Goal: Task Accomplishment & Management: Use online tool/utility

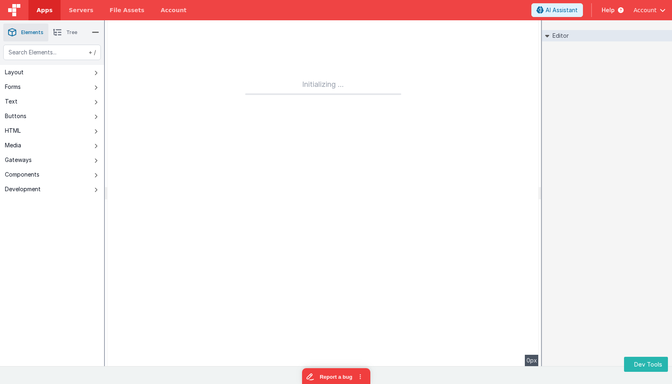
click at [46, 15] on link "Apps" at bounding box center [44, 10] width 32 height 20
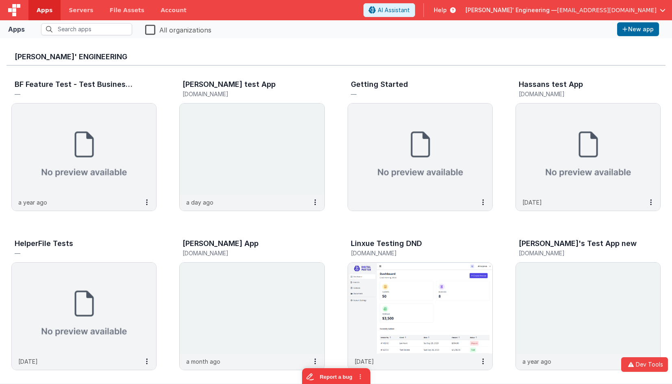
click at [46, 14] on span "Apps" at bounding box center [45, 10] width 16 height 8
click at [12, 11] on img at bounding box center [14, 10] width 12 height 12
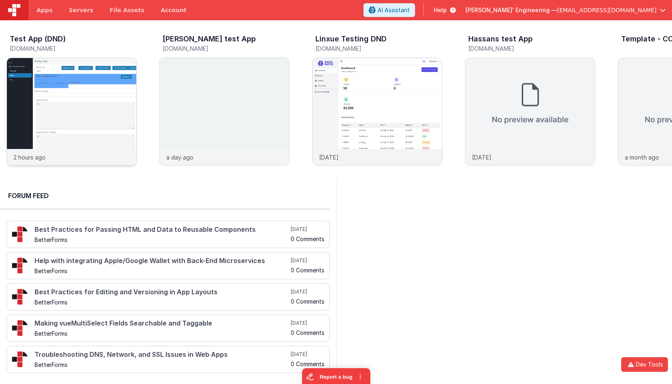
click at [64, 76] on img at bounding box center [71, 122] width 129 height 129
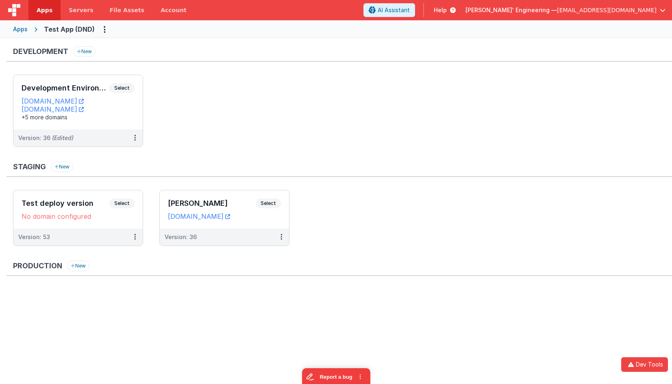
click at [457, 121] on ul "Development Environment Select URLs testappdnd.fmbetterforms.com test-c9.bfoper…" at bounding box center [342, 115] width 659 height 80
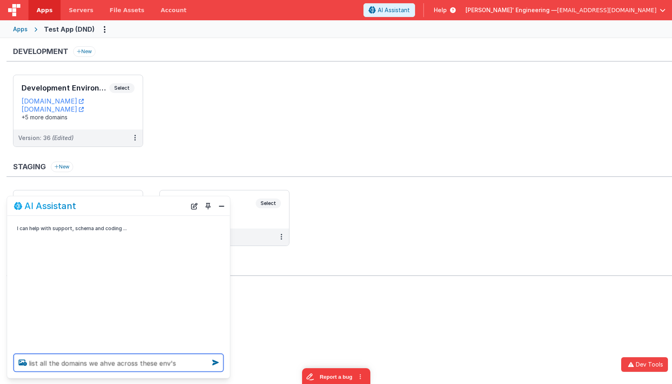
type textarea "list all the domains we ahve across these env's"
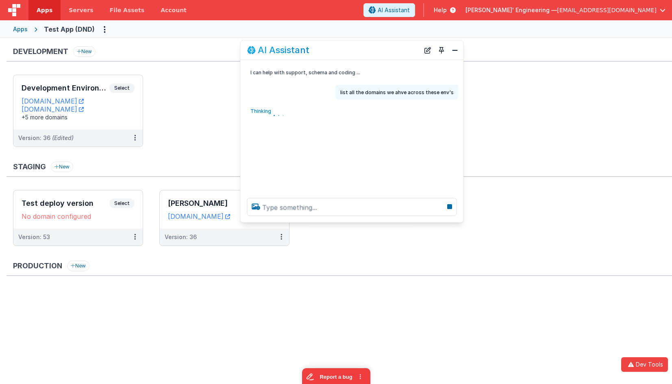
drag, startPoint x: 133, startPoint y: 208, endPoint x: 366, endPoint y: 51, distance: 281.1
click at [366, 51] on div "AI Assistant" at bounding box center [333, 50] width 172 height 10
click at [460, 222] on ul "Test deploy version Select URLs No domain configured Version: 53 eduardo test S…" at bounding box center [342, 222] width 659 height 64
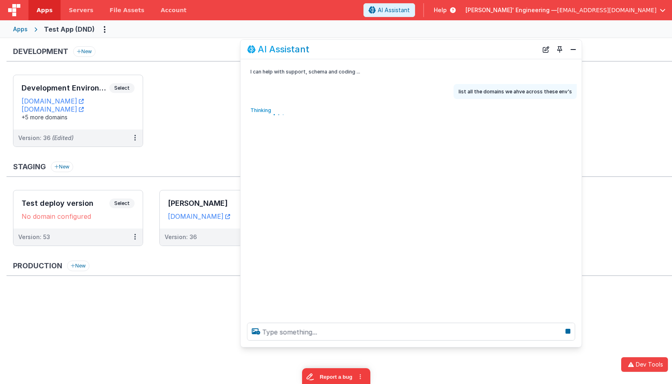
drag, startPoint x: 460, startPoint y: 220, endPoint x: 578, endPoint y: 344, distance: 171.3
click at [579, 345] on div at bounding box center [411, 331] width 341 height 31
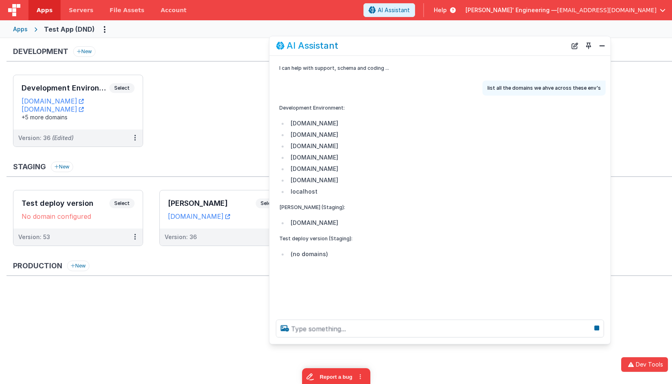
drag, startPoint x: 388, startPoint y: 46, endPoint x: 415, endPoint y: 43, distance: 27.4
click at [416, 43] on div "AI Assistant" at bounding box center [421, 46] width 290 height 10
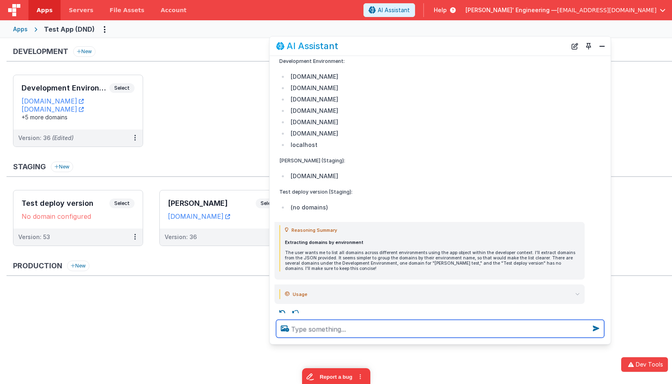
scroll to position [48, 0]
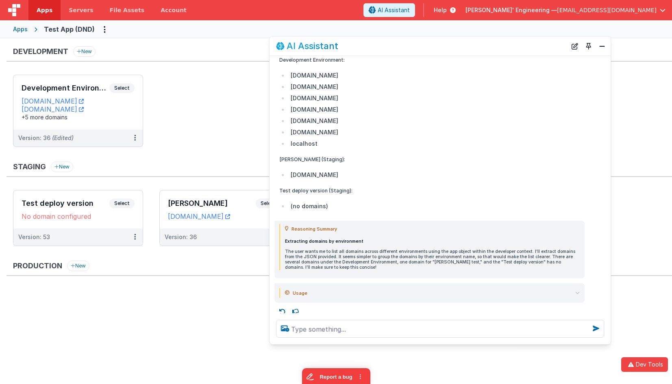
click at [571, 293] on summary "Usage" at bounding box center [432, 293] width 295 height 10
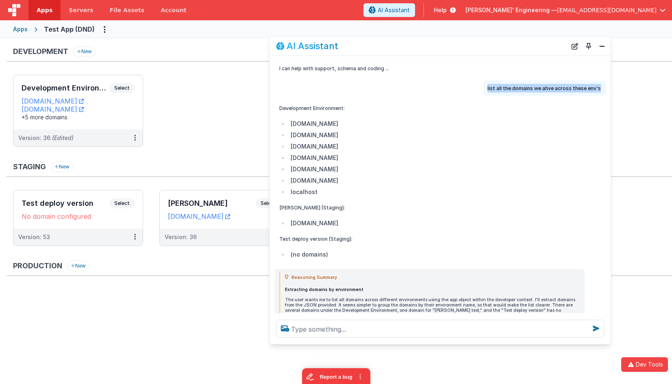
drag, startPoint x: 602, startPoint y: 88, endPoint x: 487, endPoint y: 88, distance: 115.0
click at [487, 88] on div "list all the domains we ahve across these env's" at bounding box center [543, 88] width 123 height 15
copy p "list all the domains we ahve across these env's"
click at [574, 46] on button "New Chat" at bounding box center [574, 45] width 11 height 11
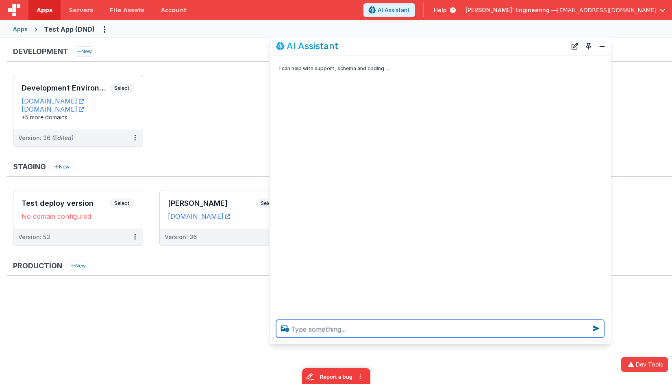
paste textarea "list all the domains we ahve across these env's"
type textarea "list all the domains we ahve across these env's"
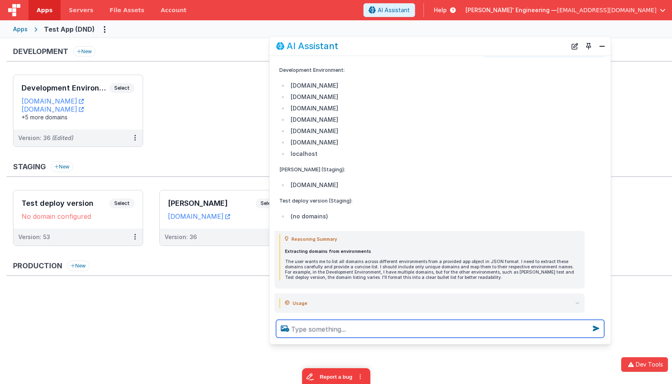
scroll to position [53, 0]
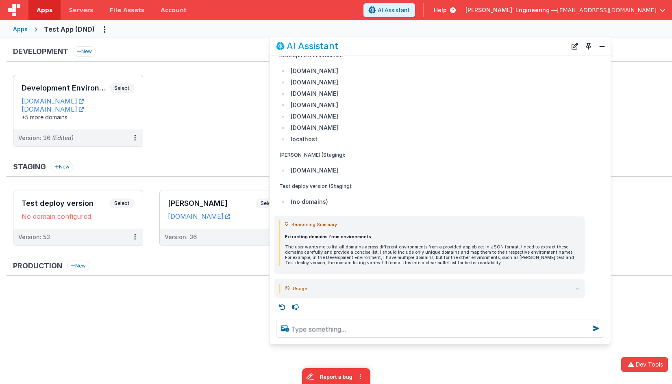
click at [577, 285] on summary "Usage" at bounding box center [432, 289] width 295 height 10
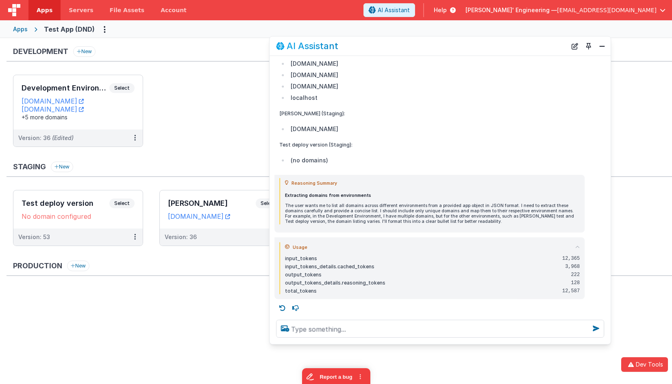
scroll to position [95, 0]
drag, startPoint x: 573, startPoint y: 48, endPoint x: 500, endPoint y: 71, distance: 76.6
click at [573, 48] on button "New Chat" at bounding box center [574, 45] width 11 height 11
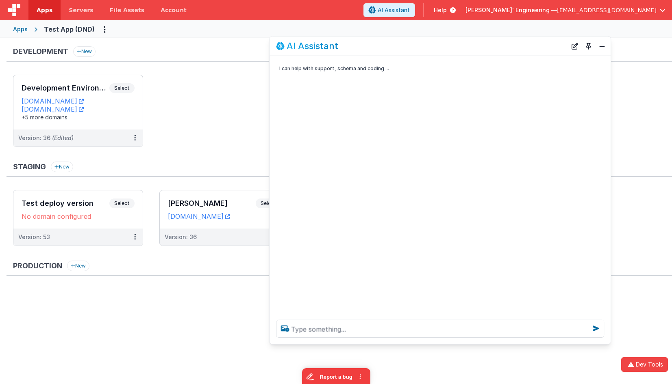
scroll to position [0, 0]
click at [97, 85] on h3 "Development Environment" at bounding box center [66, 88] width 88 height 8
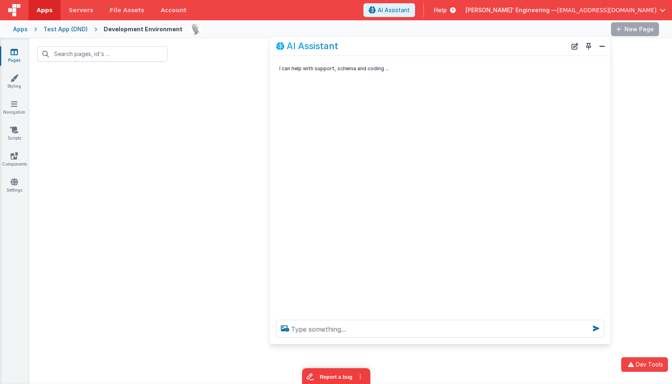
drag, startPoint x: 369, startPoint y: 47, endPoint x: 380, endPoint y: 54, distance: 13.2
click at [380, 54] on div "AI Assistant" at bounding box center [439, 46] width 341 height 19
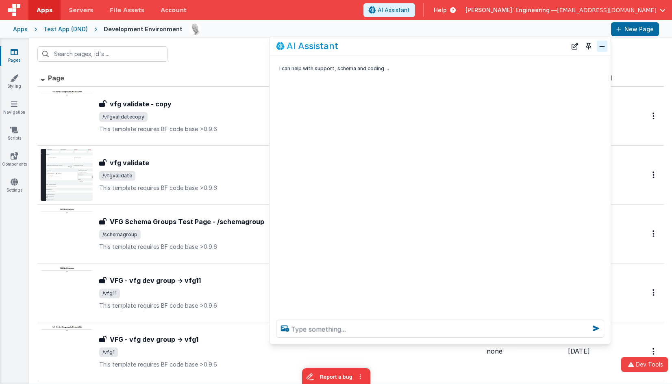
click at [600, 47] on button "Close" at bounding box center [601, 45] width 11 height 11
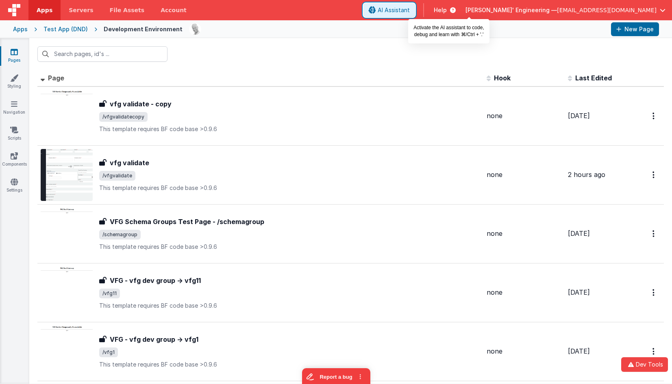
click at [410, 11] on span "AI Assistant" at bounding box center [393, 10] width 32 height 8
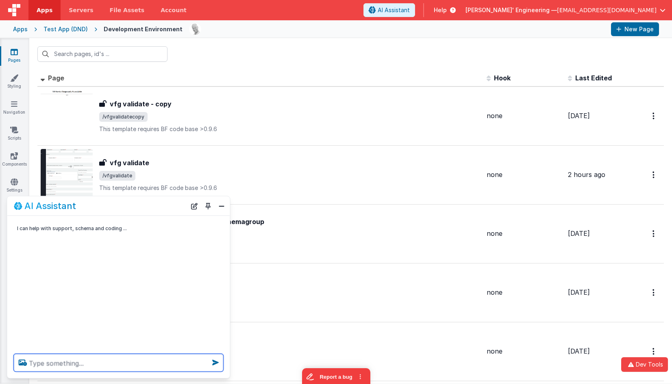
click at [410, 10] on span "AI Assistant" at bounding box center [393, 10] width 32 height 8
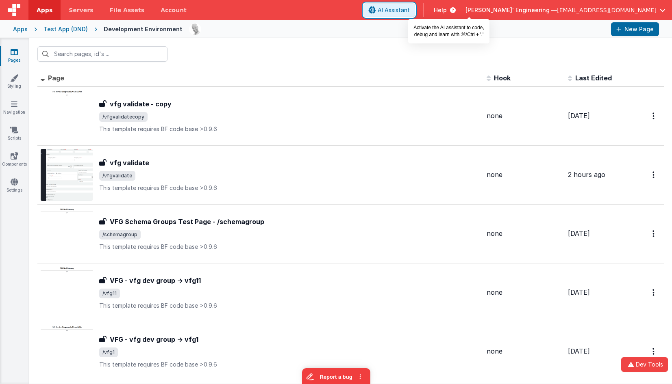
click at [410, 10] on span "AI Assistant" at bounding box center [393, 10] width 32 height 8
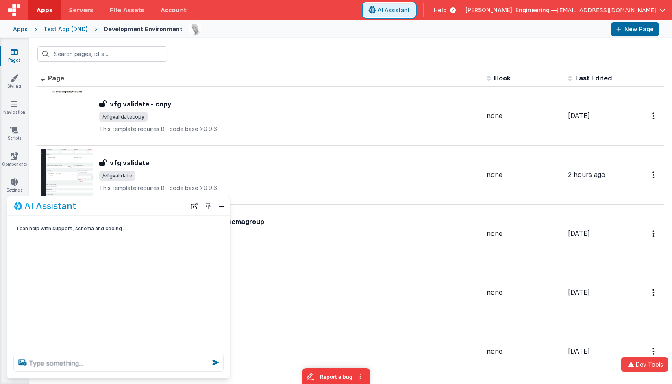
click at [410, 10] on span "AI Assistant" at bounding box center [393, 10] width 32 height 8
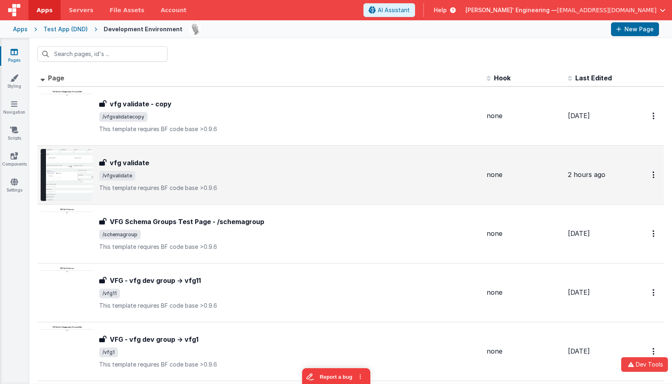
click at [202, 172] on span "/vfgvalidate" at bounding box center [289, 176] width 381 height 10
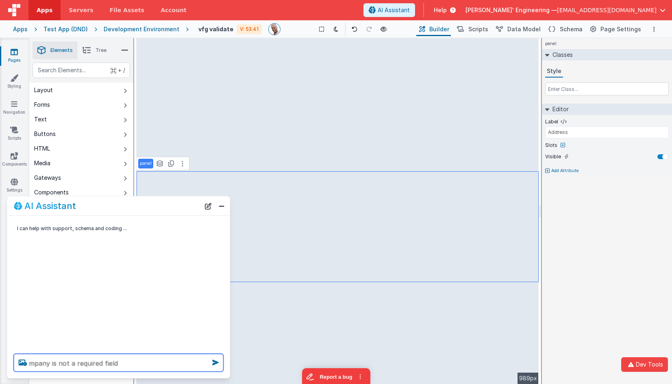
type textarea "mpany is not a required field"
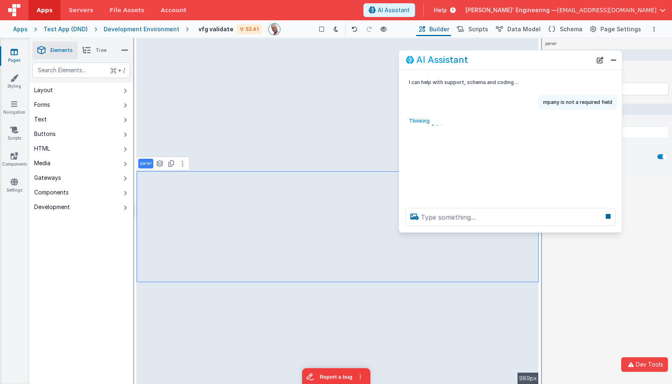
drag, startPoint x: 165, startPoint y: 203, endPoint x: 546, endPoint y: 58, distance: 407.9
click at [546, 57] on div "AI Assistant" at bounding box center [498, 60] width 186 height 10
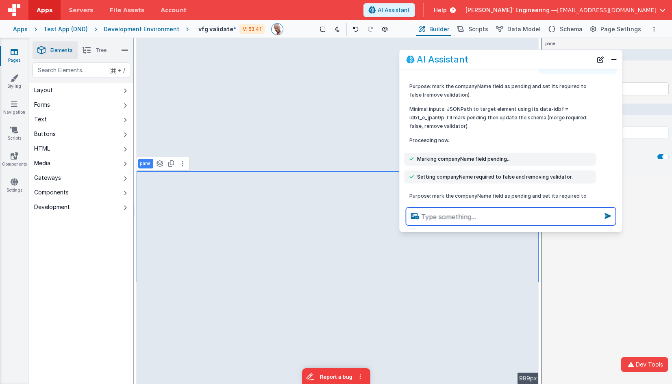
scroll to position [37, 0]
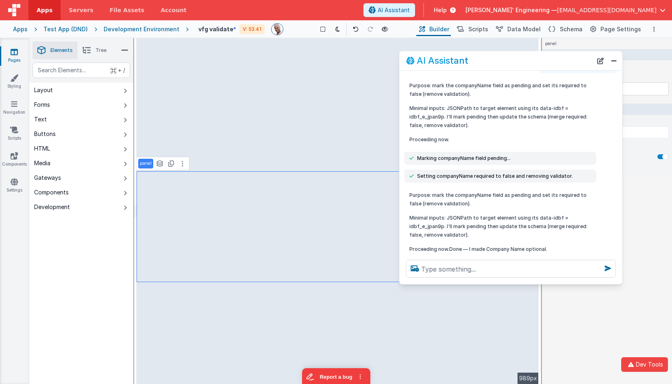
drag, startPoint x: 505, startPoint y: 257, endPoint x: 502, endPoint y: 279, distance: 22.1
click at [504, 281] on div at bounding box center [510, 269] width 223 height 31
click at [508, 266] on textarea at bounding box center [511, 269] width 210 height 18
click at [535, 273] on textarea "eaither is first n last name" at bounding box center [511, 269] width 210 height 18
type textarea "eaither is first n last name"
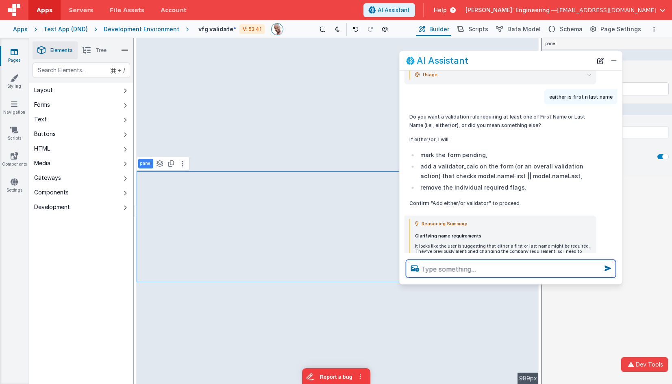
scroll to position [409, 0]
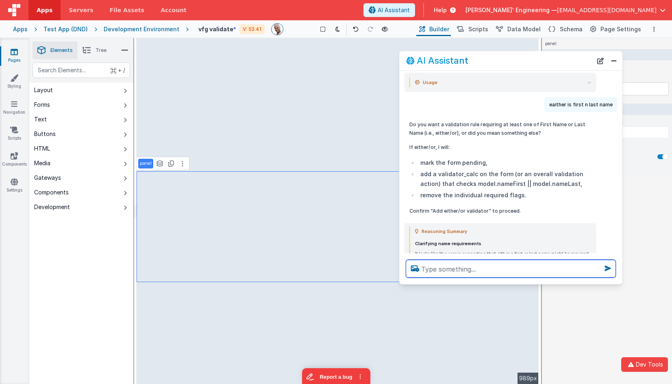
click at [478, 264] on textarea at bounding box center [511, 269] width 210 height 18
type textarea "remove the requires for both first and last name"
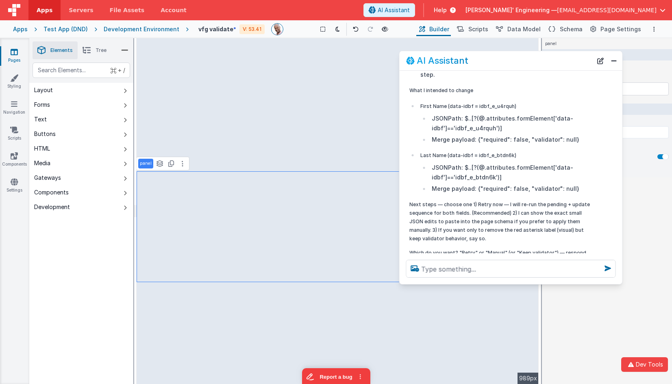
scroll to position [819, 0]
click at [612, 59] on button "Close" at bounding box center [613, 60] width 11 height 11
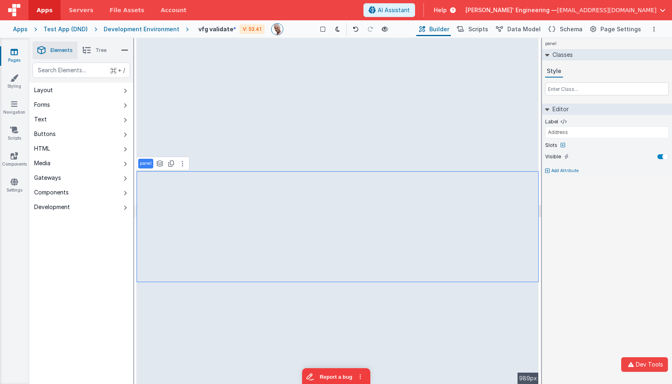
select select
select select "alpha"
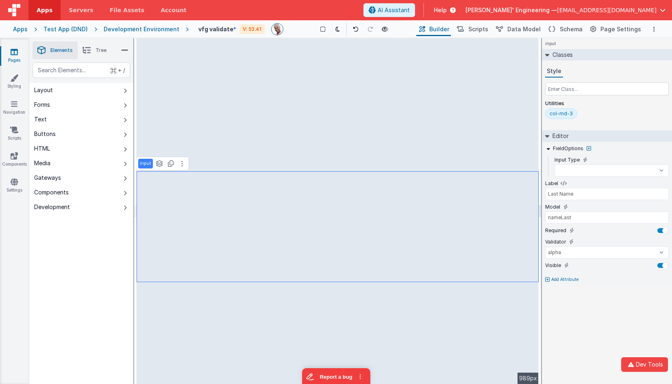
select select
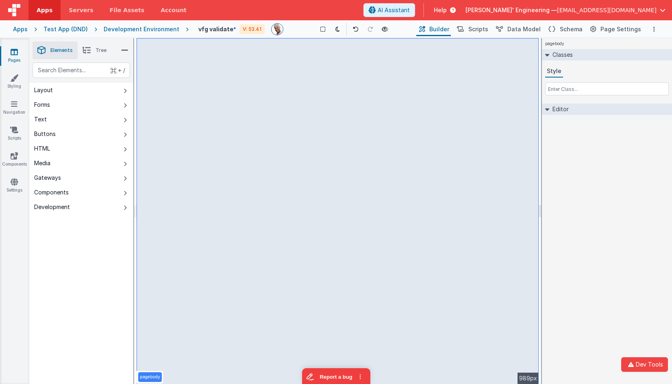
select select
select select "string"
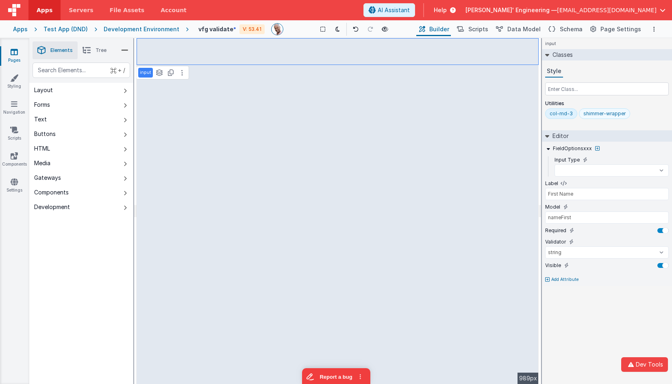
click at [585, 113] on div "shimmer-wrapper" at bounding box center [604, 114] width 42 height 7
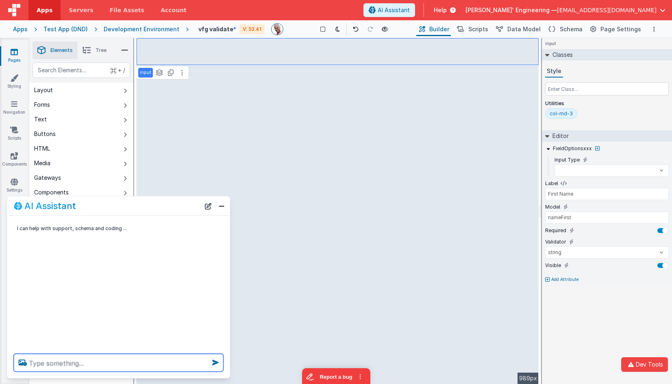
select select
type textarea "f"
select select
type textarea "fi"
select select
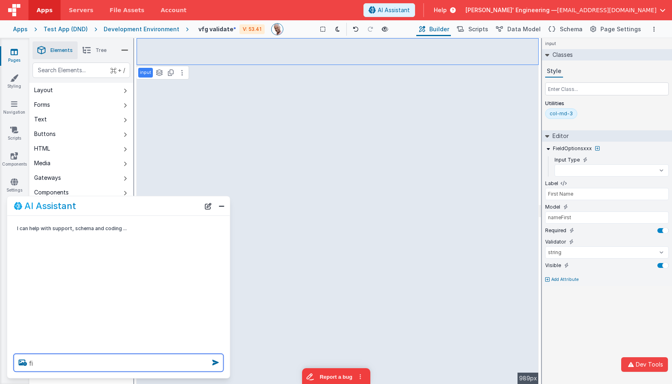
type textarea "fir"
select select
type textarea "firs"
select select
type textarea "first"
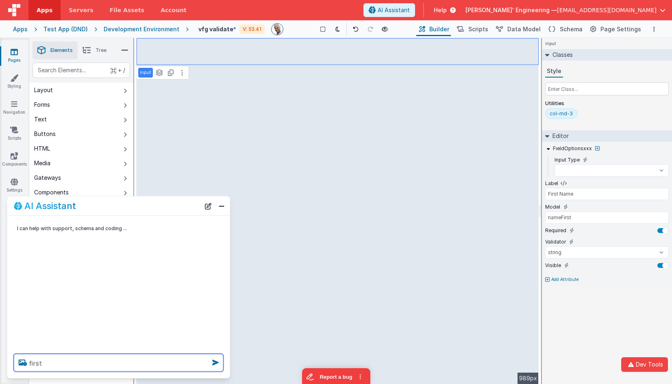
select select
type textarea "first"
select select
type textarea "first n"
select select
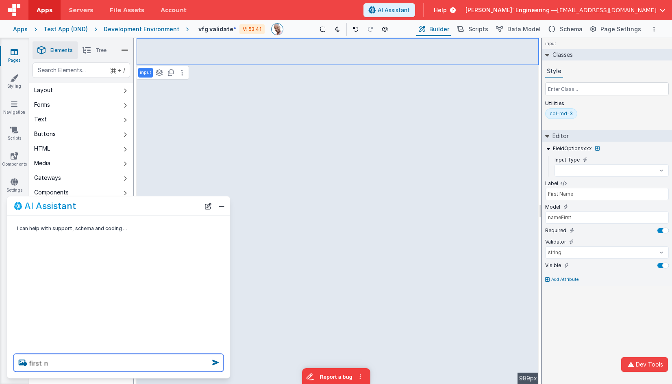
type textarea "first na"
select select
type textarea "first nam"
select select
type textarea "first name"
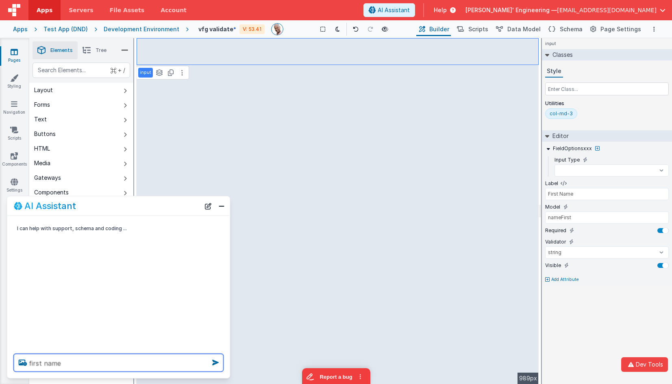
select select
type textarea "first name"
select select
type textarea "first name i"
select select
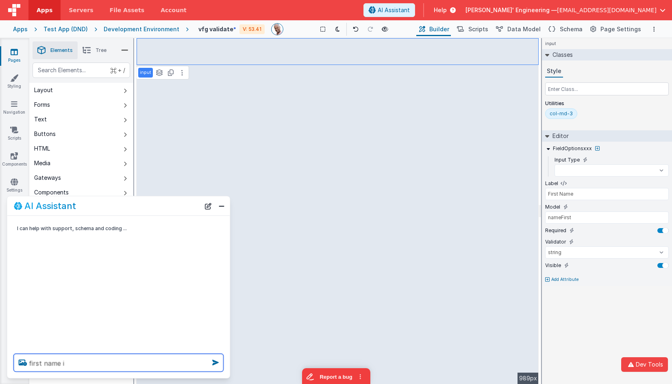
type textarea "first name is"
select select
type textarea "first name is"
select select
type textarea "first name is n"
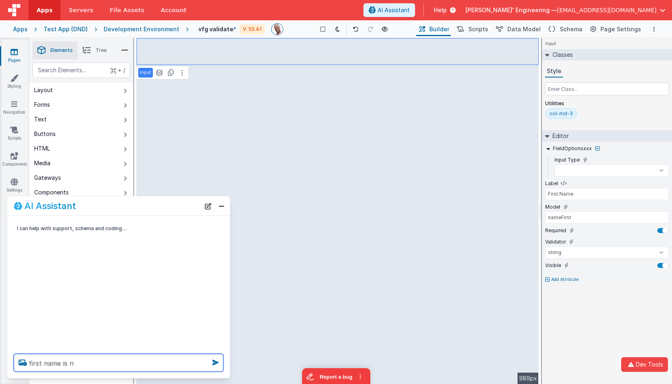
select select
type textarea "first name is no"
select select
type textarea "first name is not"
select select
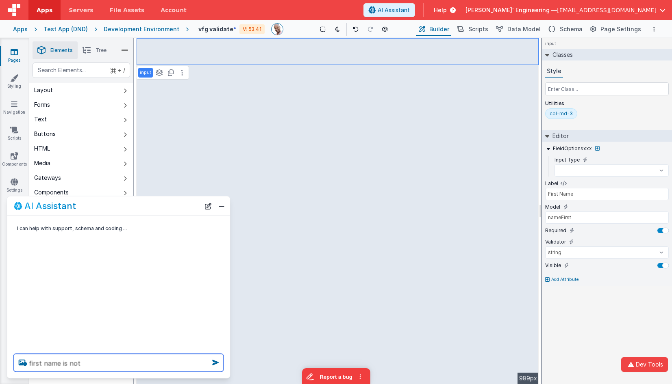
type textarea "first name is not"
select select
type textarea "first name is not a"
select select
type textarea "first name is not a"
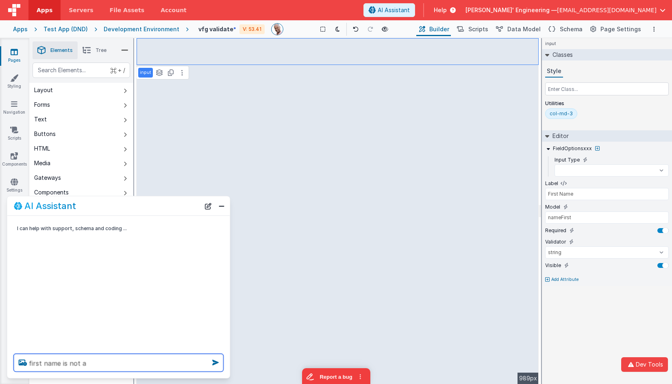
select select
type textarea "first name is not a r"
select select
type textarea "first name is not a re"
select select
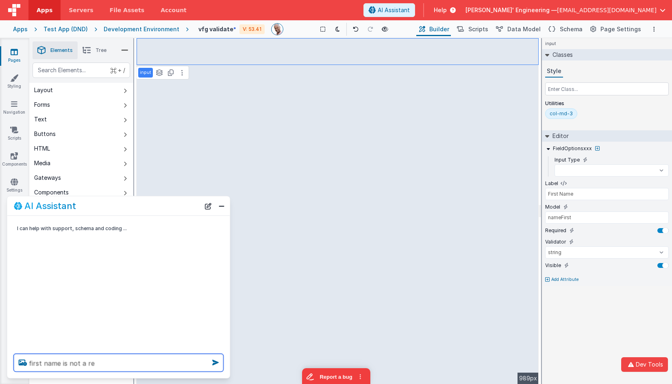
type textarea "first name is not a req"
select select
type textarea "first name is not a requ"
select select
type textarea "first name is not a requi"
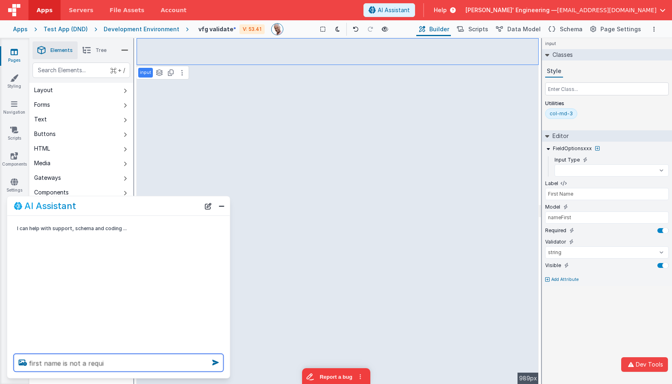
select select
type textarea "first name is not a requir"
select select
type textarea "first name is not a require"
select select
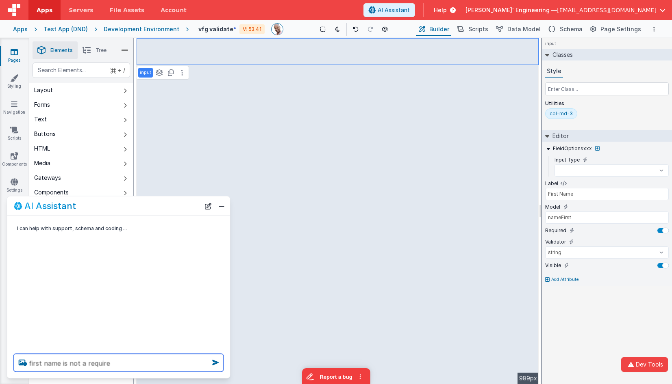
type textarea "first name is not a required"
select select
type textarea "first name is not a required"
select select
type textarea "first name is not a required fi"
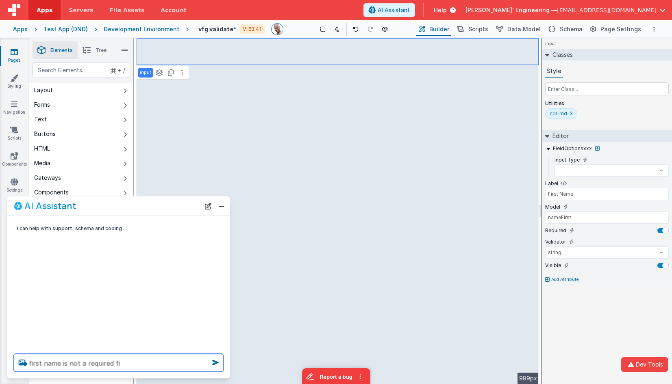
select select
type textarea "first name is not a required fie"
select select
type textarea "first name is not a required fiel"
select select
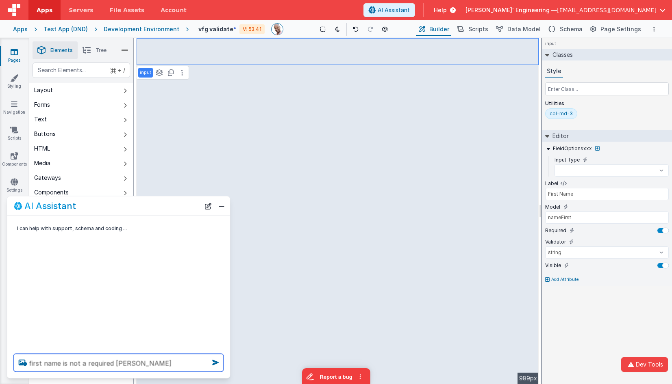
type textarea "first name is not a required field"
select select
type textarea "first name is not a required field"
select select
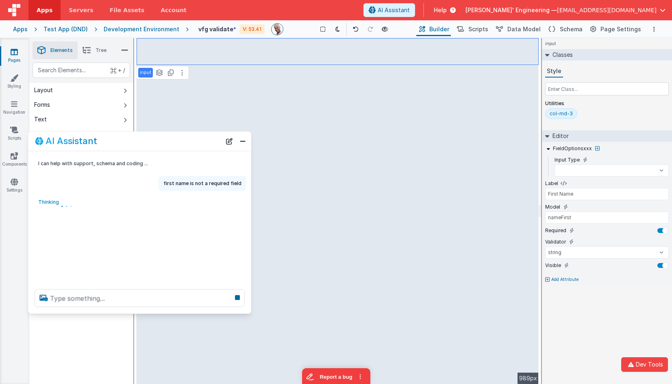
drag, startPoint x: 160, startPoint y: 200, endPoint x: 177, endPoint y: 144, distance: 58.7
click at [177, 144] on div "AI Assistant" at bounding box center [128, 142] width 186 height 10
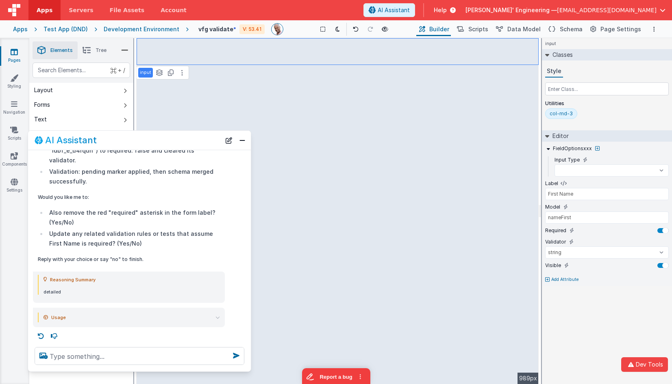
scroll to position [199, 0]
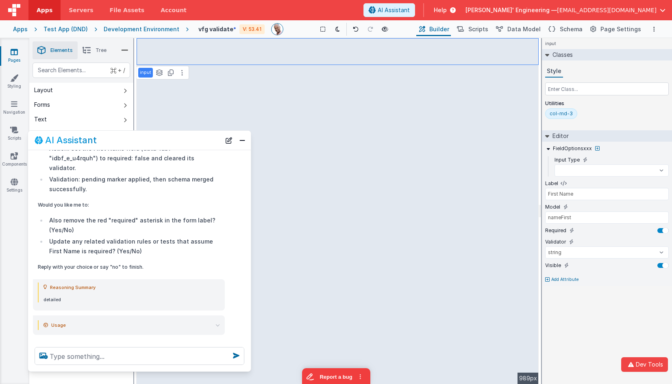
drag, startPoint x: 133, startPoint y: 313, endPoint x: 134, endPoint y: 368, distance: 54.9
click at [134, 371] on div at bounding box center [139, 356] width 223 height 31
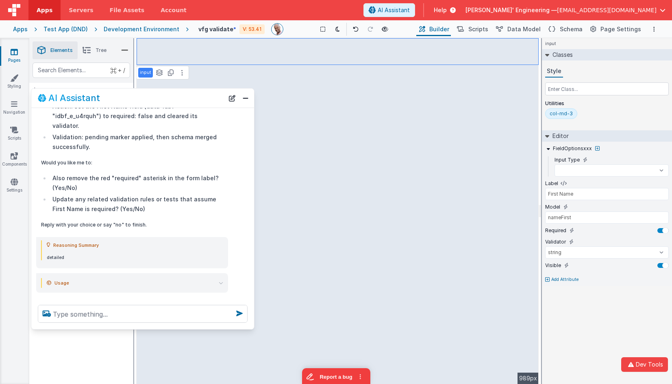
drag, startPoint x: 128, startPoint y: 140, endPoint x: 132, endPoint y: 98, distance: 42.4
click at [132, 98] on div "AI Assistant" at bounding box center [131, 98] width 186 height 10
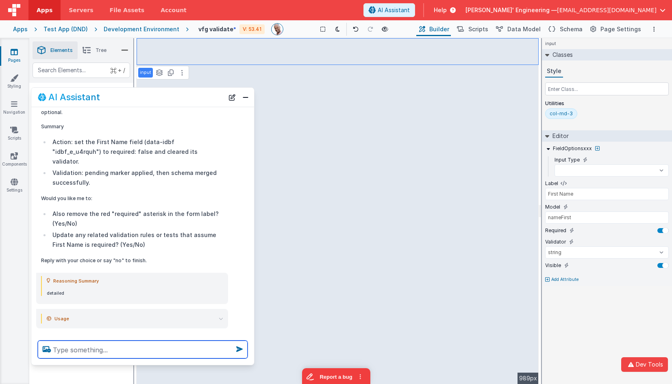
drag, startPoint x: 116, startPoint y: 352, endPoint x: 117, endPoint y: 362, distance: 9.4
click at [116, 364] on div at bounding box center [142, 349] width 223 height 31
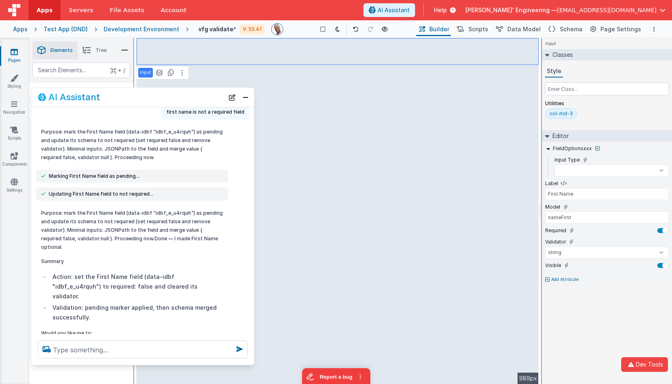
scroll to position [28, 0]
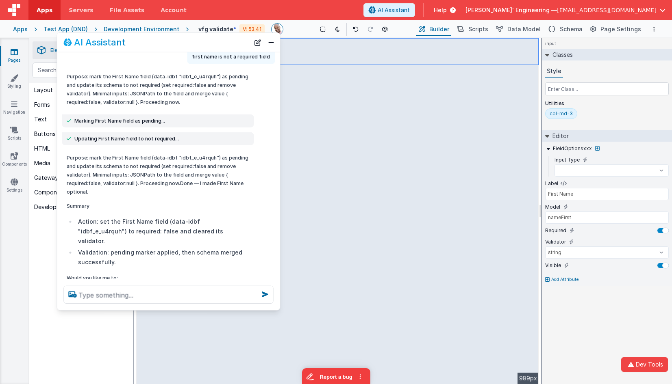
drag, startPoint x: 128, startPoint y: 96, endPoint x: 154, endPoint y: 41, distance: 60.7
click at [154, 41] on div "AI Assistant" at bounding box center [156, 42] width 186 height 10
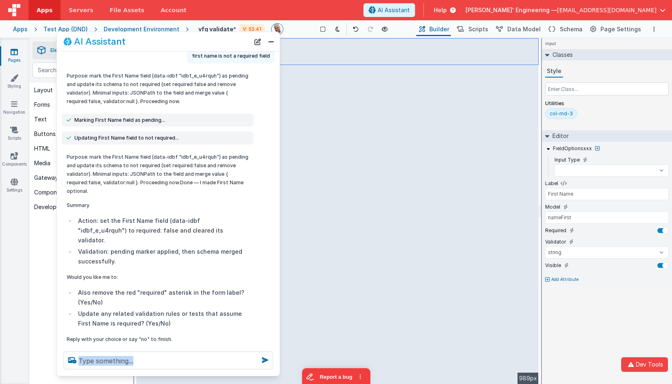
drag, startPoint x: 193, startPoint y: 308, endPoint x: 187, endPoint y: 375, distance: 66.8
click at [188, 375] on div at bounding box center [168, 360] width 223 height 31
click at [186, 362] on textarea at bounding box center [168, 361] width 210 height 18
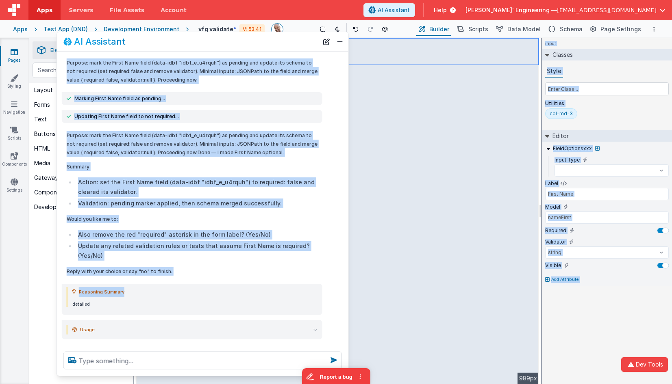
scroll to position [31, 0]
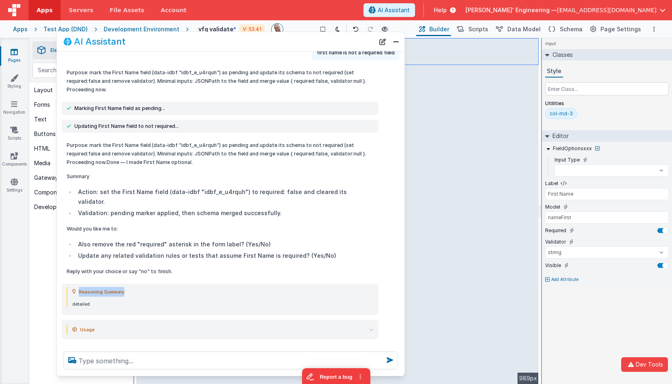
drag, startPoint x: 277, startPoint y: 279, endPoint x: 402, endPoint y: 274, distance: 124.8
click at [402, 284] on div "Reasoning Summary detailed" at bounding box center [230, 299] width 347 height 31
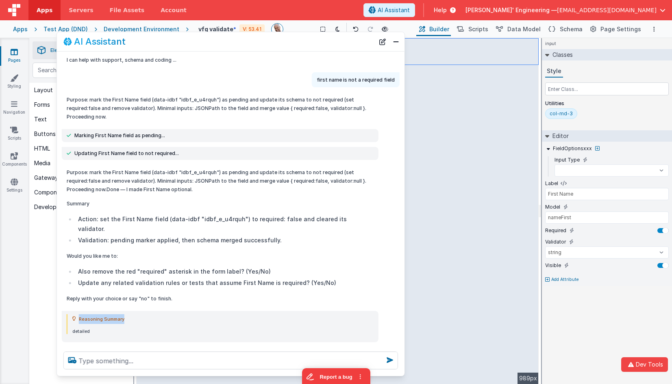
scroll to position [7, 0]
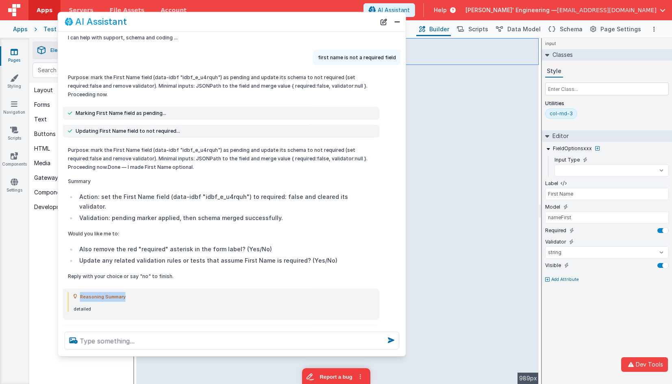
drag, startPoint x: 301, startPoint y: 42, endPoint x: 301, endPoint y: 23, distance: 19.1
click at [301, 23] on div "AI Assistant" at bounding box center [220, 22] width 311 height 10
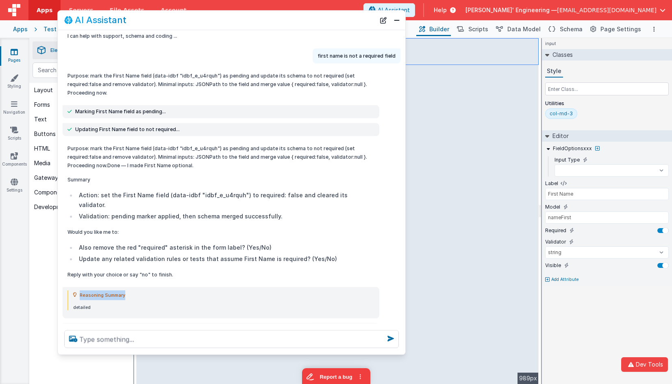
select select
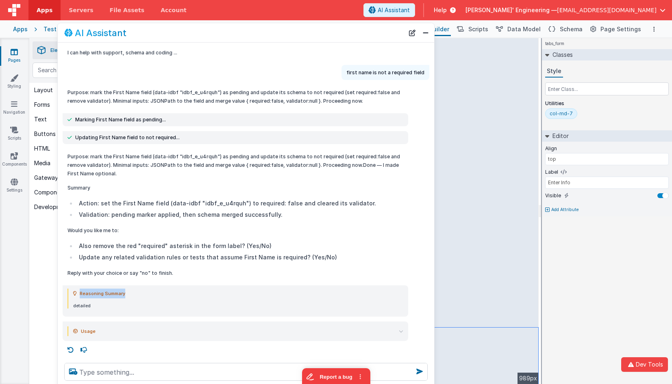
scroll to position [2, 0]
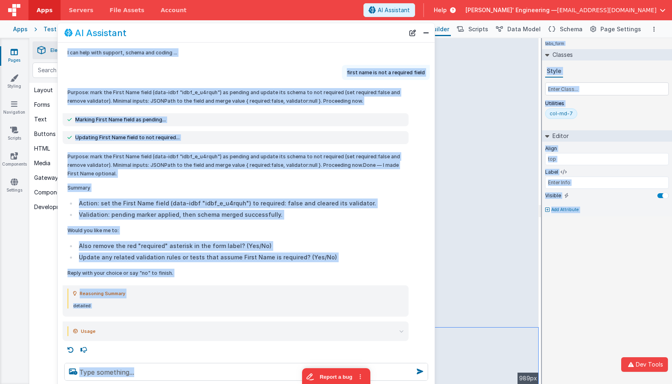
drag, startPoint x: 422, startPoint y: 384, endPoint x: 401, endPoint y: 363, distance: 29.6
click at [431, 384] on html "Dev Tools Apps Servers File Assets Account Some FUTURE Slot AI Assistant Help D…" at bounding box center [336, 192] width 672 height 384
click at [251, 273] on p "Reply with your choice or say "no" to finish." at bounding box center [235, 273] width 336 height 9
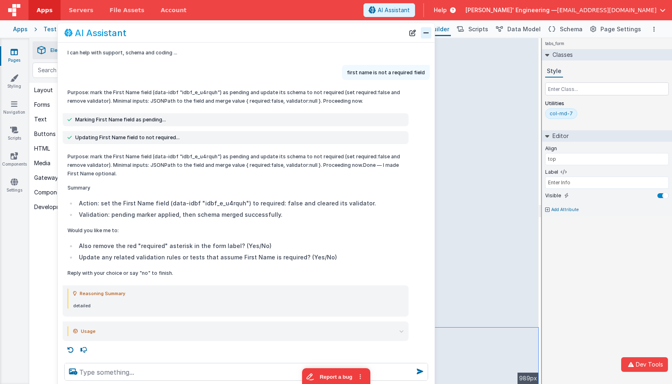
click at [425, 33] on button "Close" at bounding box center [425, 32] width 11 height 11
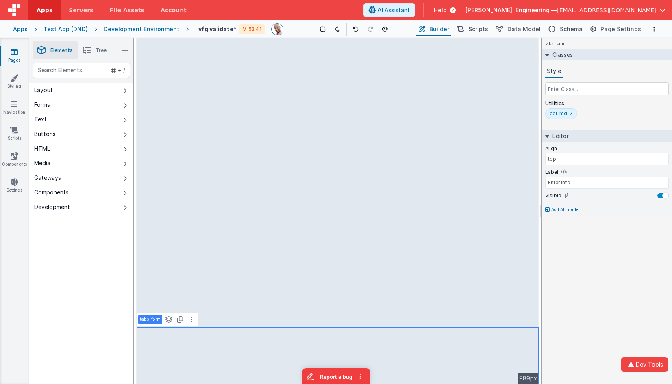
click at [581, 302] on div "tabs_form Classes Style Utilities col-md-7 Editor Align top Label Enter Info Vi…" at bounding box center [607, 211] width 130 height 346
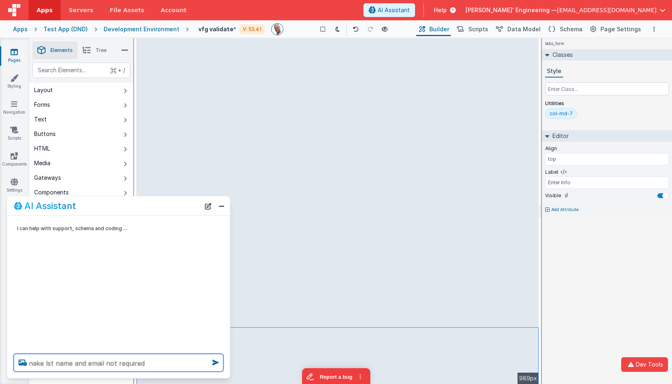
type textarea "nake lst name and email not required"
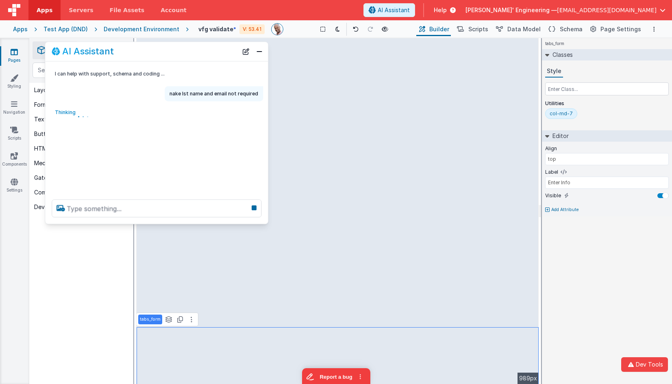
drag, startPoint x: 95, startPoint y: 204, endPoint x: 133, endPoint y: 99, distance: 111.9
click at [133, 49] on div "AI Assistant" at bounding box center [145, 52] width 186 height 10
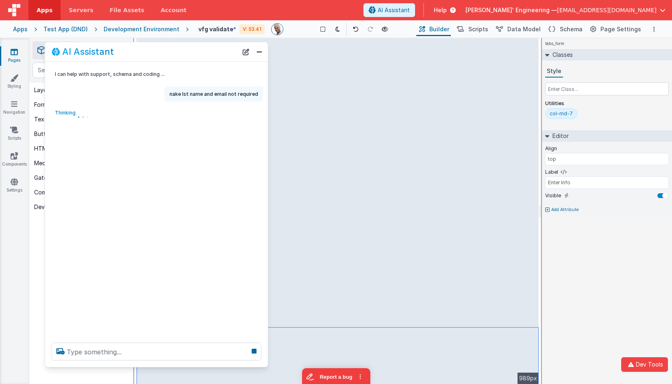
drag, startPoint x: 128, startPoint y: 223, endPoint x: 133, endPoint y: 366, distance: 143.1
click at [133, 366] on div at bounding box center [156, 351] width 223 height 31
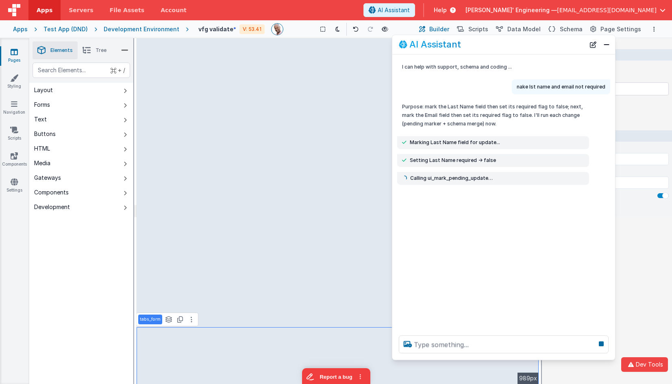
drag, startPoint x: 178, startPoint y: 57, endPoint x: 524, endPoint y: 50, distance: 347.0
click at [524, 50] on div "AI Assistant" at bounding box center [503, 44] width 223 height 19
select select
select select "alpha"
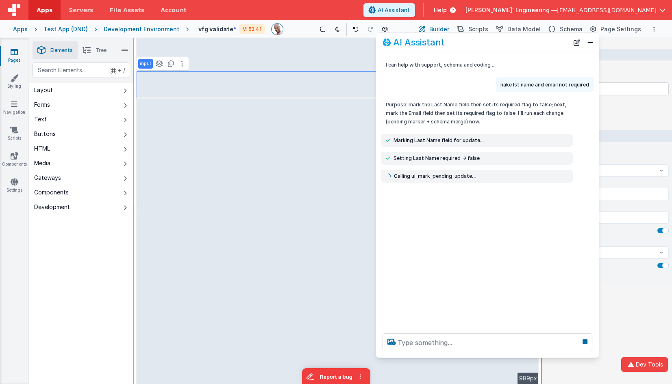
drag, startPoint x: 493, startPoint y: 44, endPoint x: 483, endPoint y: 41, distance: 9.8
click at [483, 41] on div "AI Assistant" at bounding box center [475, 42] width 186 height 10
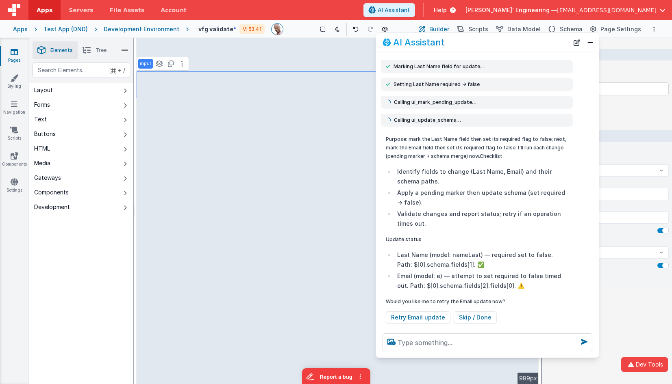
scroll to position [89, 0]
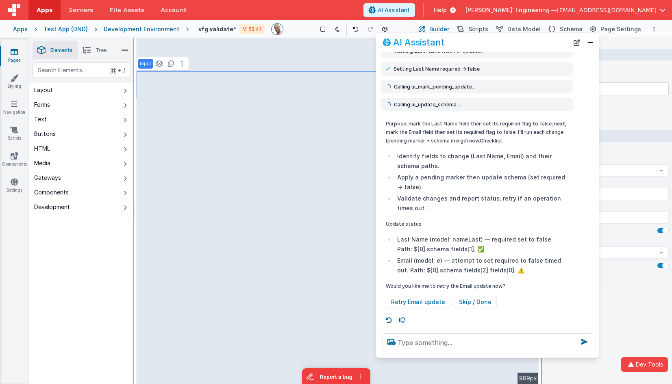
select select
